Goal: Task Accomplishment & Management: Understand process/instructions

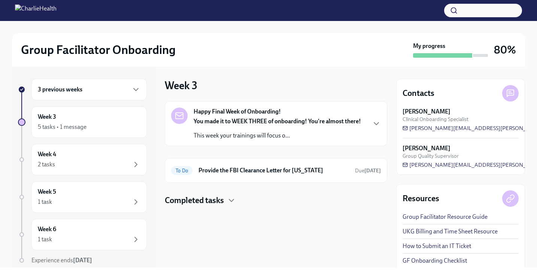
click at [290, 140] on div "Happy Final Week of Onboarding! You made it to WEEK THREE of onboarding! You're…" at bounding box center [276, 123] width 223 height 45
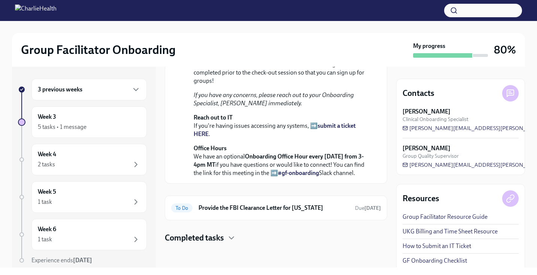
scroll to position [262, 0]
click at [112, 121] on div "Week 3 5 tasks • 1 message" at bounding box center [89, 122] width 103 height 19
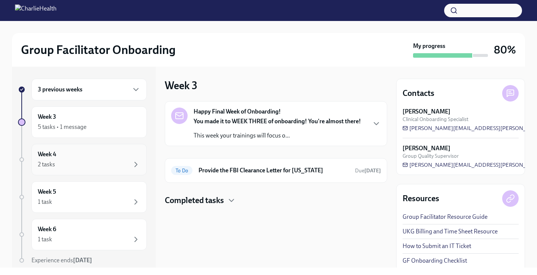
click at [116, 160] on div "2 tasks" at bounding box center [89, 164] width 103 height 9
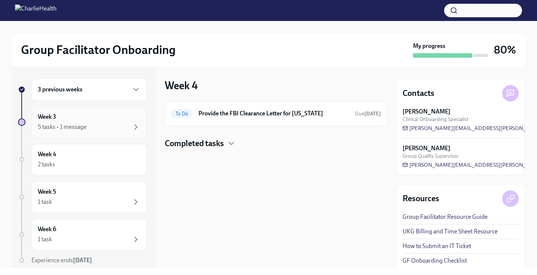
click at [115, 129] on div "5 tasks • 1 message" at bounding box center [89, 127] width 103 height 9
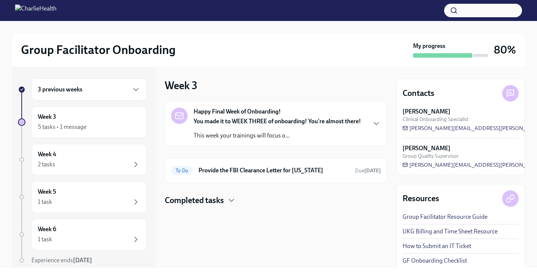
click at [205, 115] on strong "Happy Final Week of Onboarding!" at bounding box center [237, 112] width 87 height 8
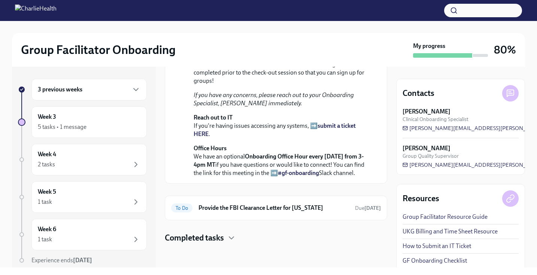
scroll to position [262, 0]
click at [227, 173] on p "Office Hours We have an optional Onboarding Office Hour every [DATE] from 3-4pm…" at bounding box center [281, 160] width 175 height 33
click at [298, 85] on p "Please note: You are required to meet with your Onboarding Specialist, [PERSON_…" at bounding box center [281, 60] width 175 height 49
